Goal: Information Seeking & Learning: Learn about a topic

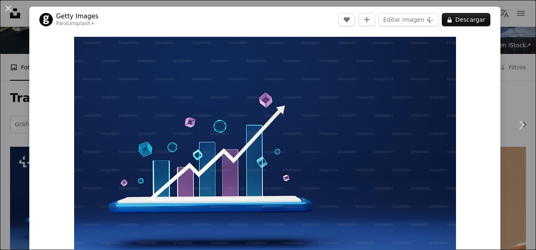
scroll to position [42, 0]
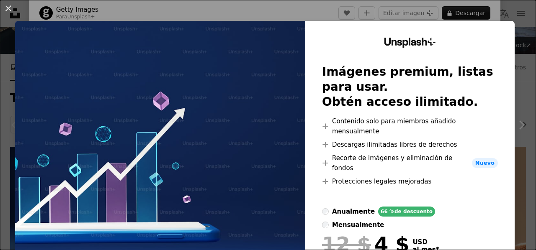
click at [508, 13] on div "An X shape Unsplash+ Imágenes premium, listas para usar. Obtén acceso ilimitado…" at bounding box center [268, 125] width 536 height 250
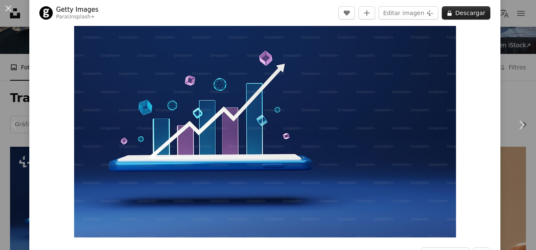
click at [459, 9] on button "A lock Descargar" at bounding box center [466, 12] width 49 height 13
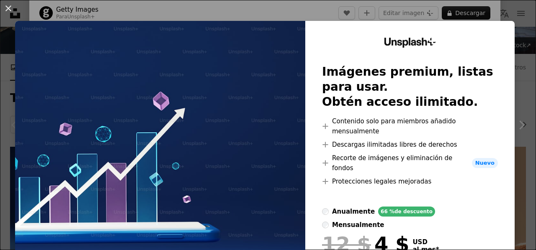
scroll to position [65, 0]
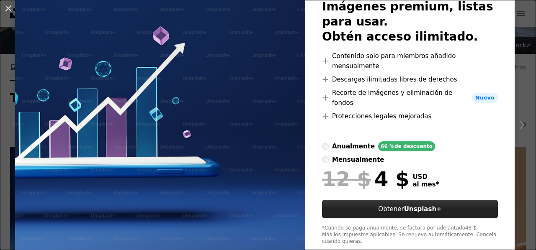
click at [392, 200] on button "Obtener Unsplash+" at bounding box center [410, 209] width 176 height 18
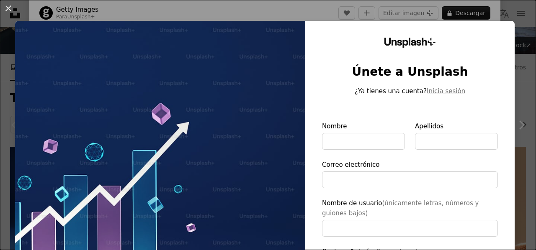
click at [500, 8] on div "An X shape Unsplash+ Únete a Unsplash ¿Ya tienes una cuenta? Inicia sesión Nomb…" at bounding box center [268, 125] width 536 height 250
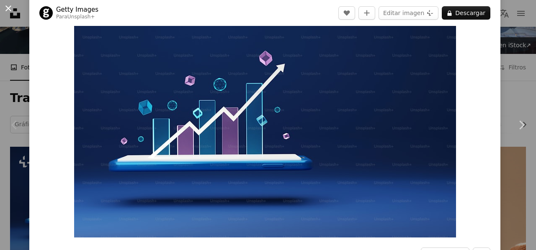
click at [8, 10] on button "An X shape" at bounding box center [8, 8] width 10 height 10
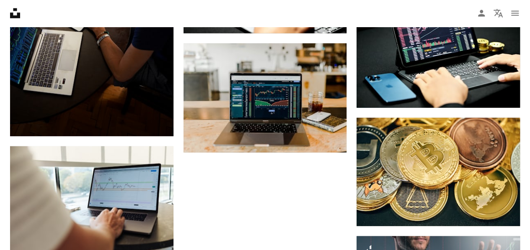
scroll to position [1005, 0]
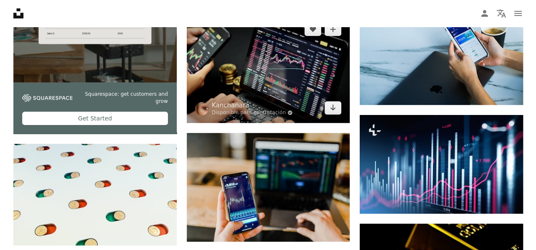
scroll to position [1843, 0]
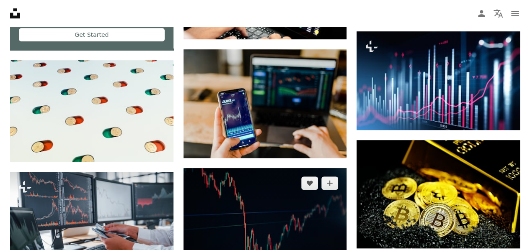
click at [257, 168] on img at bounding box center [264, 222] width 163 height 109
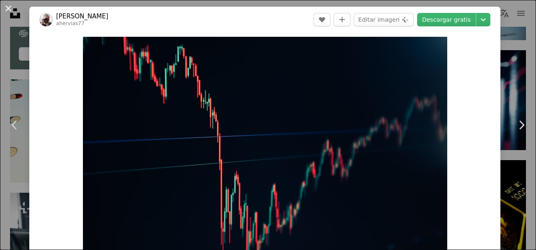
click at [10, 7] on button "An X shape" at bounding box center [8, 8] width 10 height 10
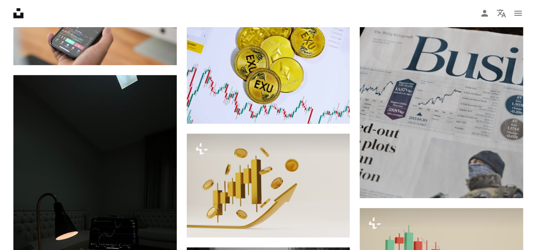
scroll to position [5780, 0]
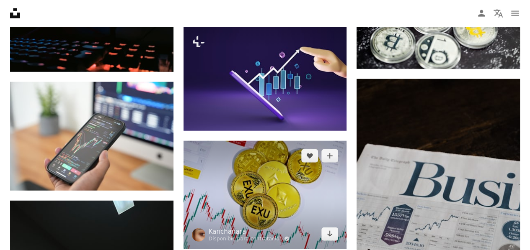
click at [312, 141] on img at bounding box center [264, 195] width 163 height 108
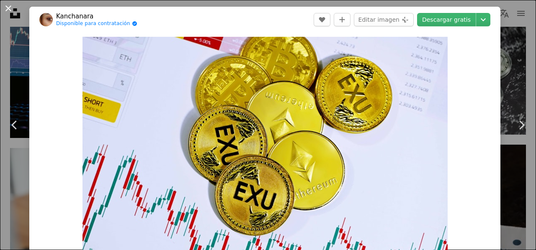
click at [8, 7] on button "An X shape" at bounding box center [8, 8] width 10 height 10
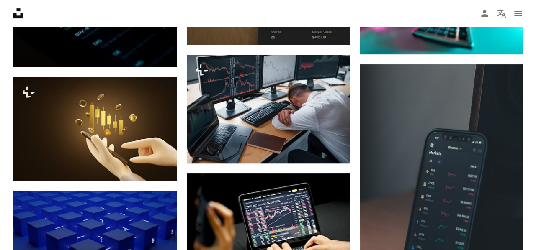
scroll to position [6408, 0]
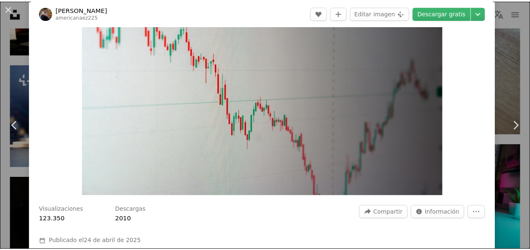
scroll to position [42, 0]
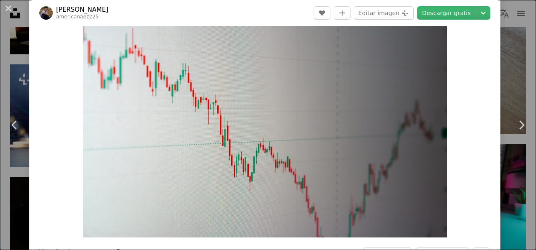
drag, startPoint x: 7, startPoint y: 7, endPoint x: 274, endPoint y: 28, distance: 268.0
click at [7, 7] on button "An X shape" at bounding box center [8, 8] width 10 height 10
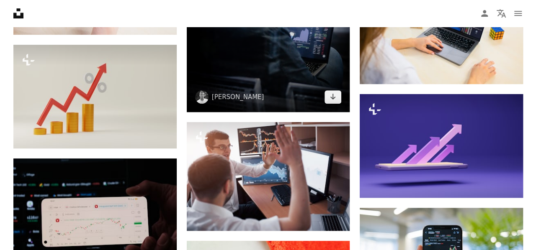
scroll to position [9591, 0]
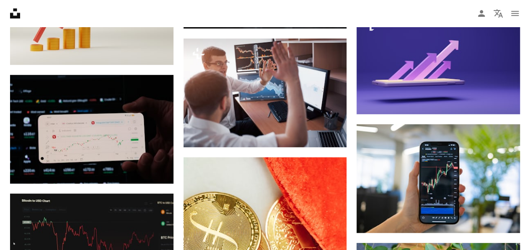
scroll to position [9591, 0]
